Goal: Communication & Community: Participate in discussion

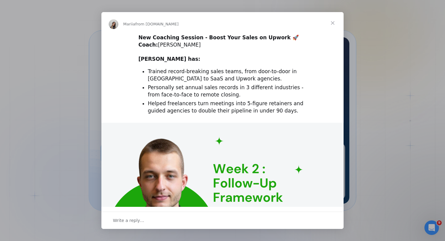
click at [330, 24] on span "Close" at bounding box center [333, 23] width 22 height 22
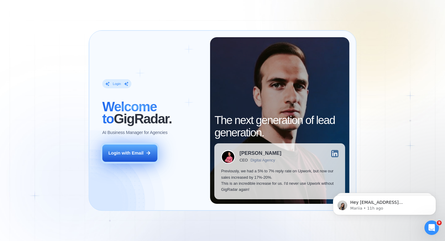
click at [129, 153] on div "Login with Email" at bounding box center [125, 153] width 35 height 6
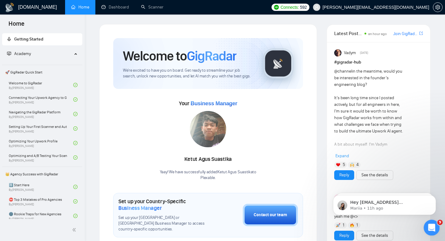
click at [432, 221] on div "Open Intercom Messenger" at bounding box center [431, 227] width 20 height 20
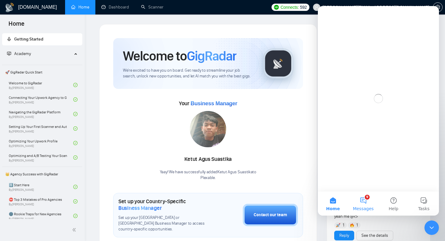
click at [365, 208] on span "Messages" at bounding box center [363, 209] width 21 height 4
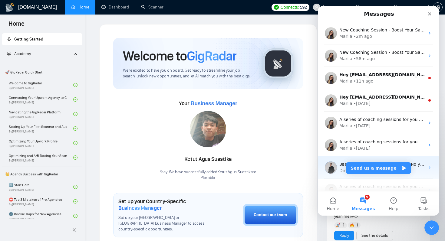
click at [341, 165] on span "Звертайся :) Тільки koitechs давно у відписці, тому там навряд чи будуть свіжі …" at bounding box center [435, 164] width 193 height 5
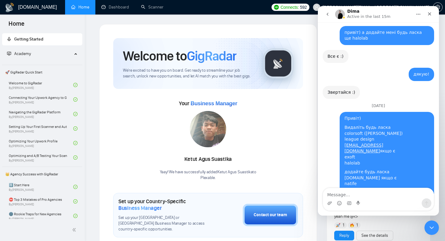
scroll to position [6205, 0]
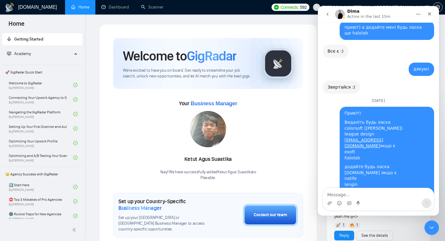
drag, startPoint x: 400, startPoint y: 77, endPoint x: 427, endPoint y: 89, distance: 28.9
drag, startPoint x: 425, startPoint y: 91, endPoint x: 402, endPoint y: 79, distance: 26.3
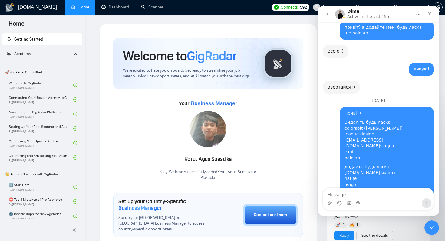
copy div "koitechs arounda hamza jilani"
click at [343, 194] on textarea "Message…" at bounding box center [378, 193] width 111 height 10
click at [352, 197] on textarea "Message…" at bounding box center [378, 193] width 111 height 10
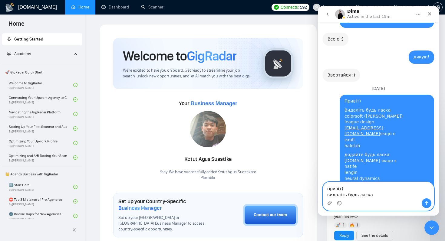
paste textarea "koitechs arounda hamza jilani"
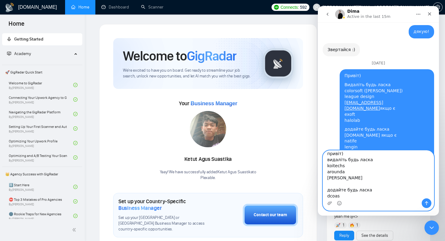
scroll to position [5, 0]
drag, startPoint x: 342, startPoint y: 197, endPoint x: 320, endPoint y: 196, distance: 21.5
click at [320, 196] on div "привіт) видаліть будь ласка koitechs arounda hamza jilani додайте будь ласка dc…" at bounding box center [378, 180] width 121 height 61
paste textarea "[DOMAIN_NAME]"
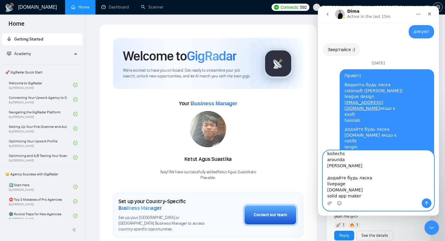
scroll to position [22, 0]
paste textarea "[EMAIL_ADDRESS][DOMAIN_NAME]"
paste textarea "cyberace.ca"
paste textarea "[EMAIL_ADDRESS][DOMAIN_NAME]"
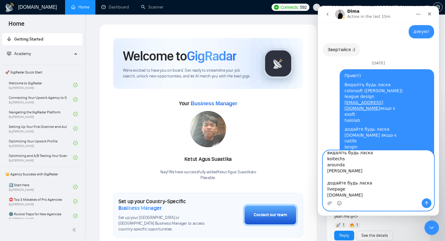
scroll to position [0, 0]
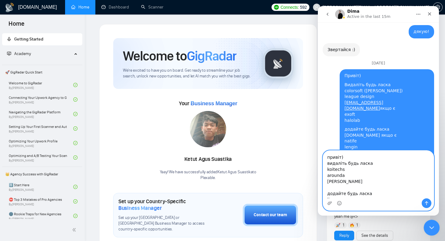
type textarea "привіт) видаліть будь ласка koitechs arounda hamza jilani додайте будь ласка li…"
drag, startPoint x: 429, startPoint y: 223, endPoint x: 849, endPoint y: 423, distance: 465.8
click at [429, 222] on div "Close Intercom Messenger" at bounding box center [430, 227] width 15 height 15
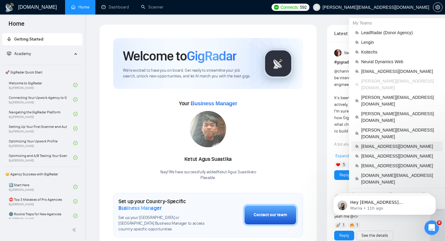
scroll to position [6242, 0]
drag, startPoint x: 411, startPoint y: 140, endPoint x: 361, endPoint y: 141, distance: 49.9
click at [361, 163] on span "[EMAIL_ADDRESS][DOMAIN_NAME]" at bounding box center [400, 166] width 78 height 7
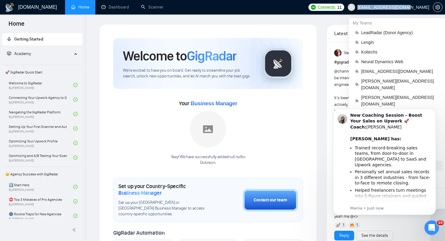
click at [429, 8] on span "[EMAIL_ADDRESS][DOMAIN_NAME]" at bounding box center [388, 7] width 89 height 19
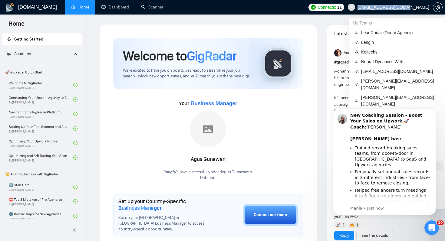
copy span "[EMAIL_ADDRESS][DOMAIN_NAME]"
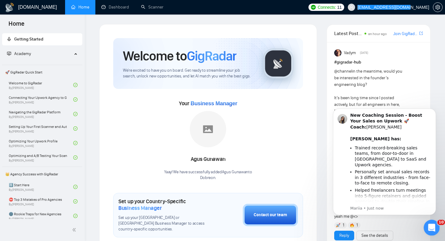
click at [431, 226] on icon "Open Intercom Messenger" at bounding box center [431, 227] width 10 height 10
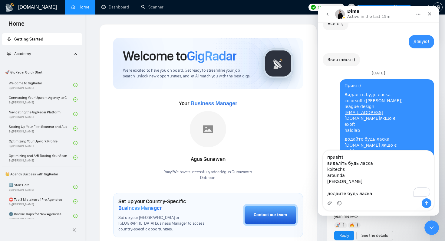
click at [359, 185] on textarea "привіт) видаліть будь ласка koitechs arounda hamza jilani додайте будь ласка li…" at bounding box center [378, 175] width 111 height 48
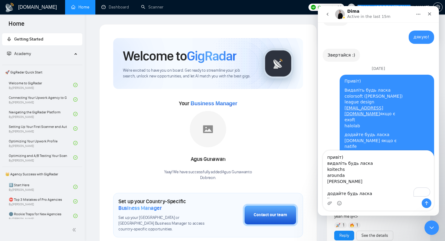
scroll to position [6242, 0]
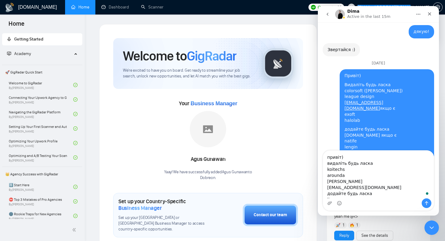
type textarea "привіт) видаліть будь ласка koitechs arounda hamza jilani nikita0gavr@gmail.com…"
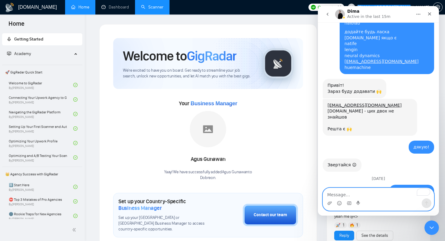
scroll to position [6359, 0]
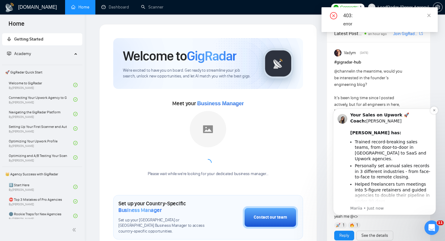
scroll to position [8, 0]
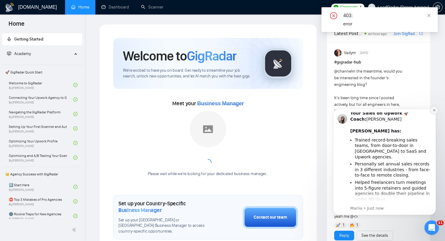
click at [432, 110] on button "Dismiss notification" at bounding box center [434, 111] width 8 height 8
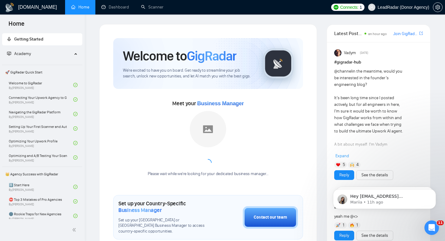
click at [427, 220] on div "[PERSON_NAME] [DATE] # gigradar-hub @channel in the meantime, would you be inte…" at bounding box center [378, 179] width 103 height 275
click at [434, 232] on div "Open Intercom Messenger" at bounding box center [431, 227] width 20 height 20
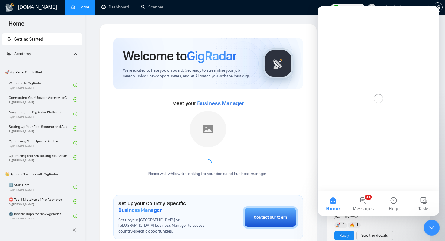
scroll to position [0, 0]
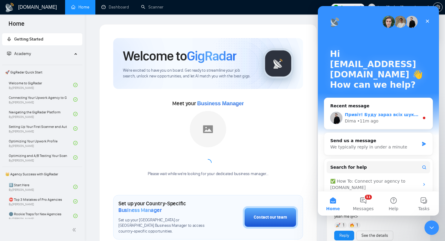
click at [389, 110] on div "Привіт! Буду зараз всіх шукати 🙌 [PERSON_NAME] • 11m ago" at bounding box center [378, 118] width 108 height 22
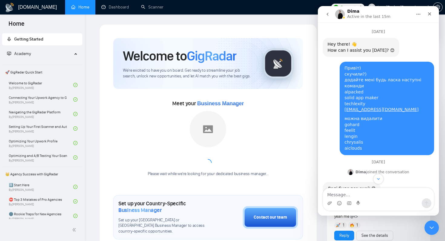
scroll to position [1, 0]
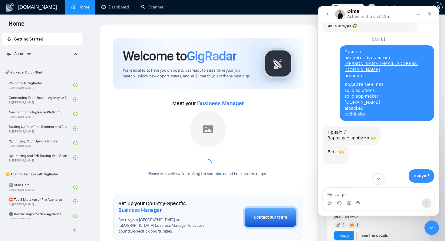
click at [378, 180] on icon "Scroll to bottom" at bounding box center [378, 178] width 5 height 5
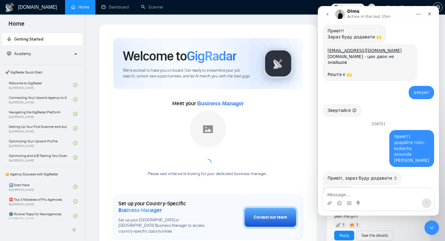
scroll to position [6368, 0]
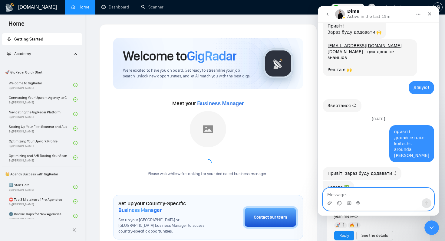
click at [382, 195] on textarea "Message…" at bounding box center [378, 193] width 111 height 10
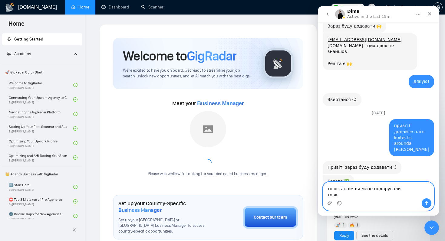
click at [362, 195] on textarea "то останнім ви мене подарували то ж" at bounding box center [378, 190] width 111 height 16
click at [378, 192] on textarea "то останнім ви мене подарували то ж" at bounding box center [378, 190] width 111 height 16
click at [362, 194] on textarea "то останнім ви мене подарували то ж" at bounding box center [378, 190] width 111 height 16
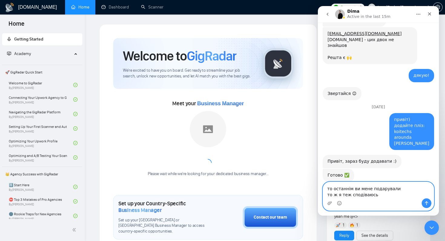
scroll to position [6386, 0]
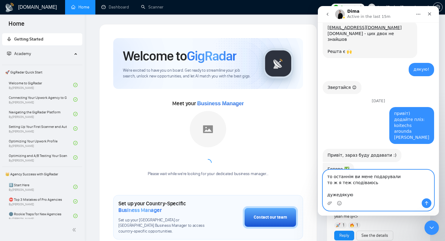
type textarea "то останнім ви мене подарували то ж я теж сподіваюсь дужедякую!"
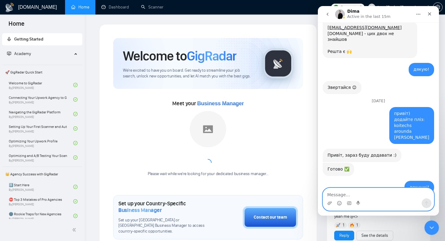
scroll to position [6401, 0]
